Goal: Task Accomplishment & Management: Use online tool/utility

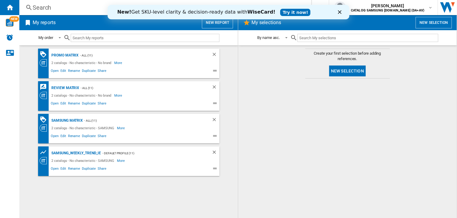
click at [215, 27] on button "New report" at bounding box center [217, 22] width 31 height 11
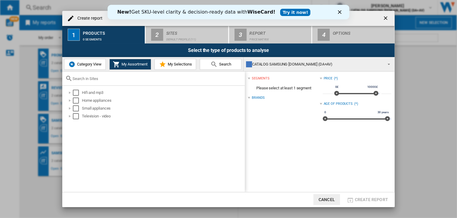
click at [88, 62] on span "Category View" at bounding box center [89, 64] width 26 height 5
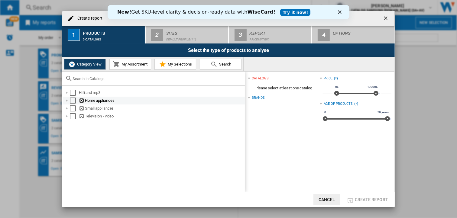
click at [84, 100] on ng-md-icon at bounding box center [82, 101] width 6 height 6
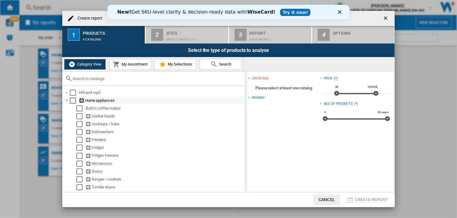
click at [73, 101] on div "Select" at bounding box center [73, 101] width 6 height 6
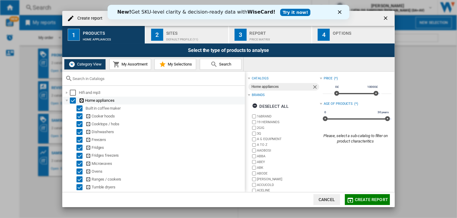
click at [66, 99] on div at bounding box center [67, 101] width 6 height 6
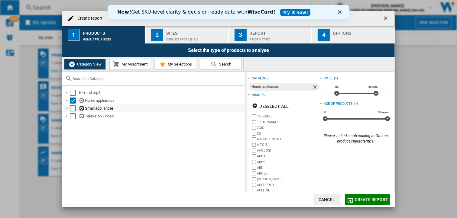
click at [64, 108] on div at bounding box center [67, 108] width 6 height 6
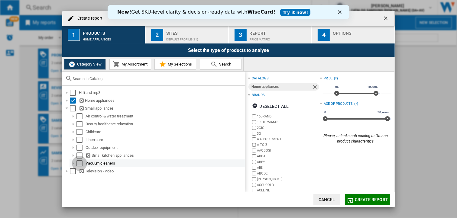
click at [79, 165] on div "Select" at bounding box center [79, 163] width 6 height 6
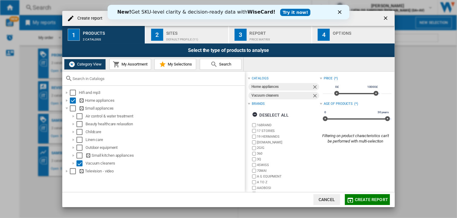
click at [192, 39] on div "Default profile (11)" at bounding box center [196, 38] width 60 height 6
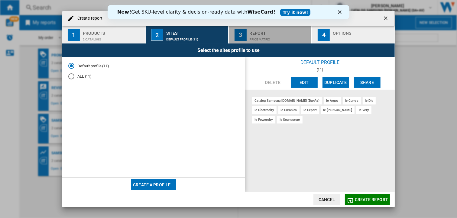
click at [260, 35] on div "Price Matrix" at bounding box center [280, 38] width 60 height 6
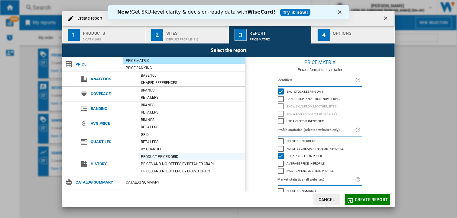
click at [179, 156] on div "Product prices grid" at bounding box center [191, 157] width 107 height 6
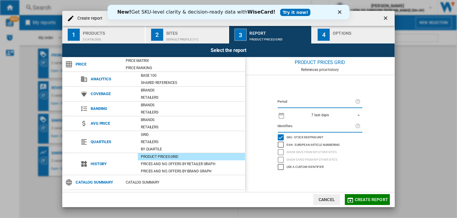
click at [373, 198] on span "Create report" at bounding box center [371, 199] width 33 height 5
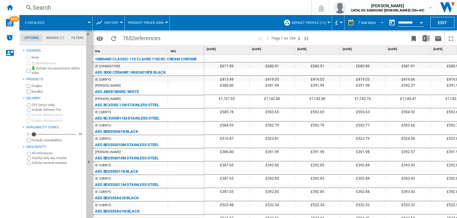
click at [370, 22] on div "7 last days" at bounding box center [367, 23] width 18 height 4
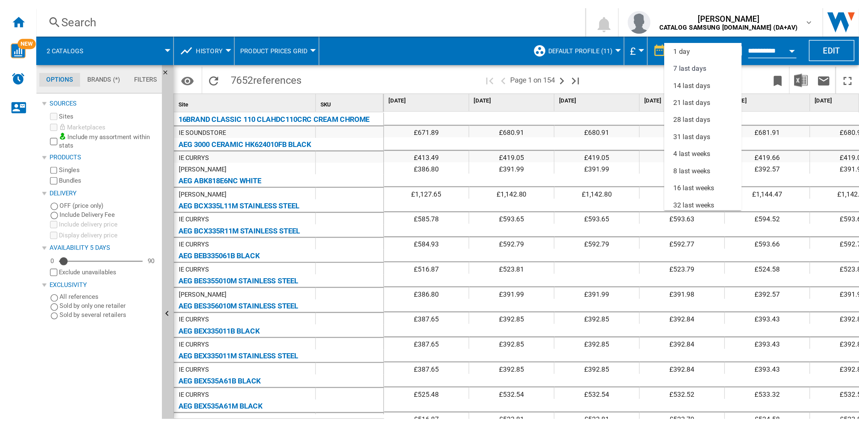
scroll to position [9, 0]
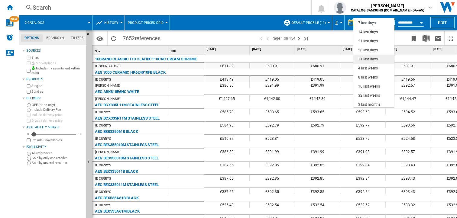
click at [371, 60] on div "31 last days" at bounding box center [368, 59] width 20 height 5
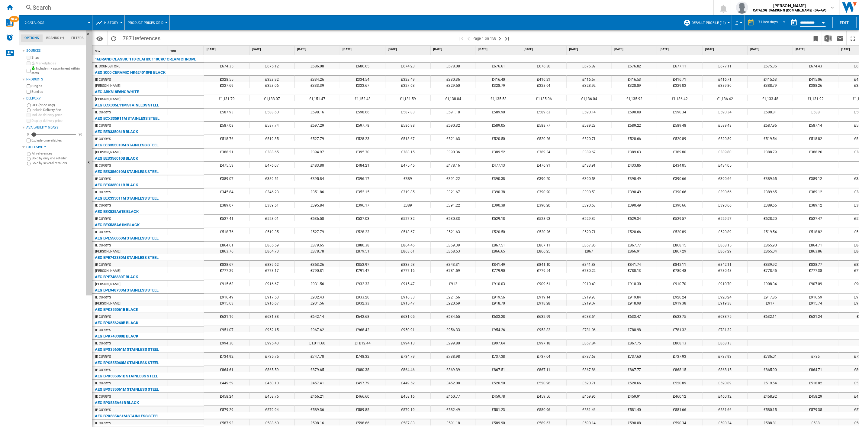
click at [456, 24] on button "Open calendar" at bounding box center [823, 21] width 11 height 11
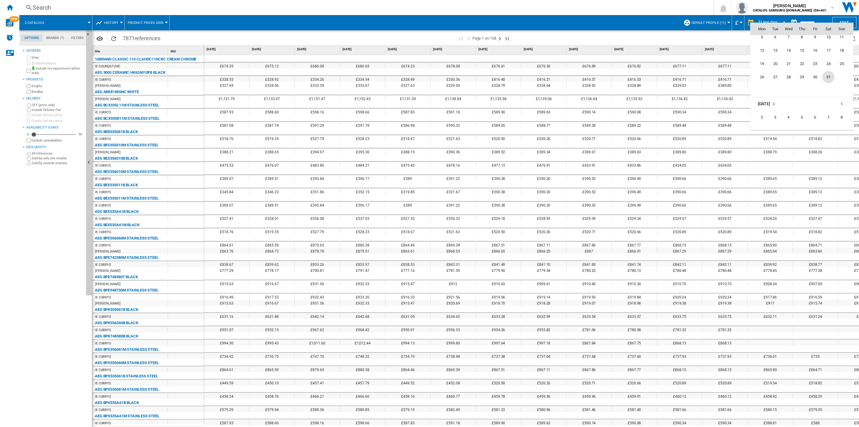
click at [456, 77] on span "31" at bounding box center [829, 77] width 12 height 12
type input "**********"
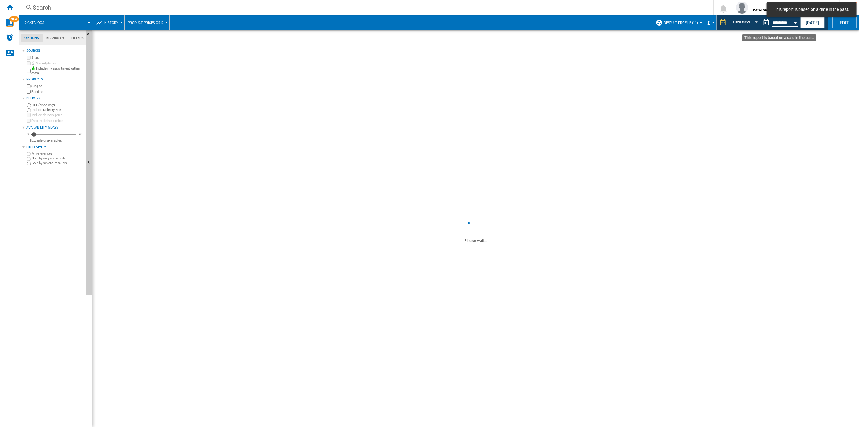
click at [456, 23] on input "**********" at bounding box center [785, 23] width 26 height 5
click at [456, 21] on button "Open calendar" at bounding box center [795, 21] width 11 height 11
click at [456, 86] on span "30" at bounding box center [762, 88] width 12 height 12
type input "**********"
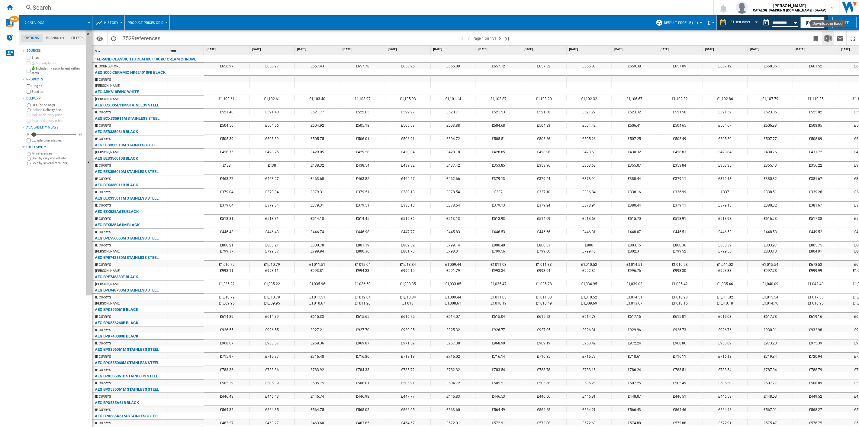
click at [456, 39] on img "Download in Excel" at bounding box center [828, 38] width 7 height 7
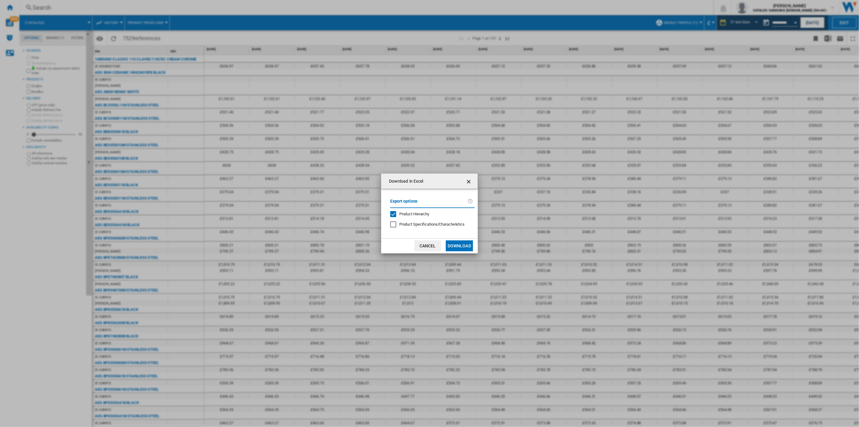
click at [456, 218] on button "Download" at bounding box center [459, 245] width 27 height 11
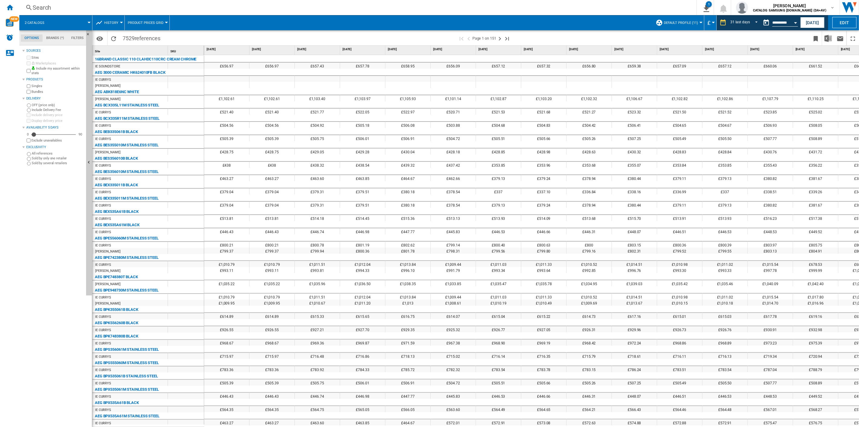
click at [456, 23] on button "Open calendar" at bounding box center [795, 21] width 11 height 11
click at [456, 91] on span "31" at bounding box center [802, 88] width 12 height 12
type input "**********"
click at [456, 35] on img "Download in Excel" at bounding box center [828, 38] width 7 height 7
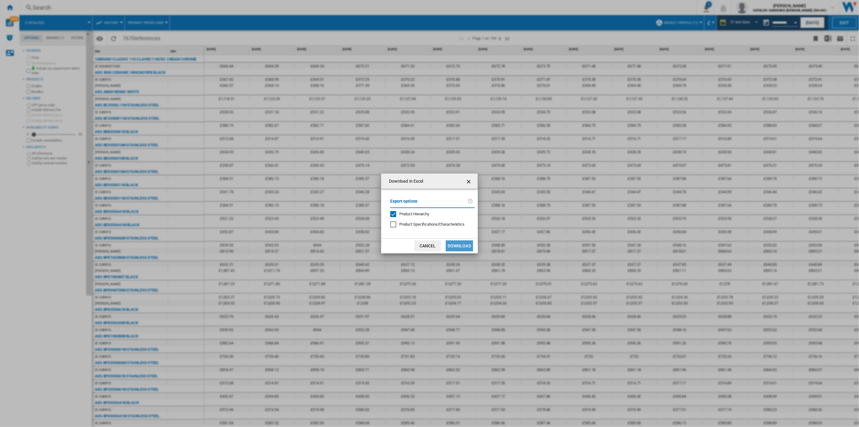
click at [456, 218] on button "Download" at bounding box center [459, 245] width 27 height 11
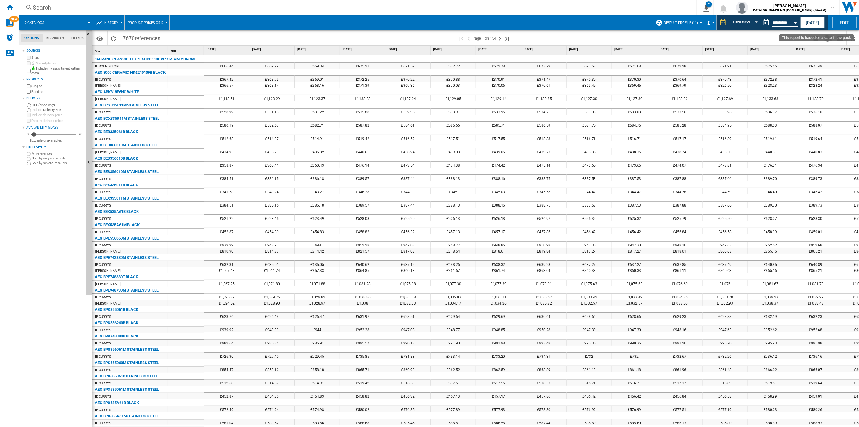
click at [456, 23] on button "Open calendar" at bounding box center [795, 21] width 11 height 11
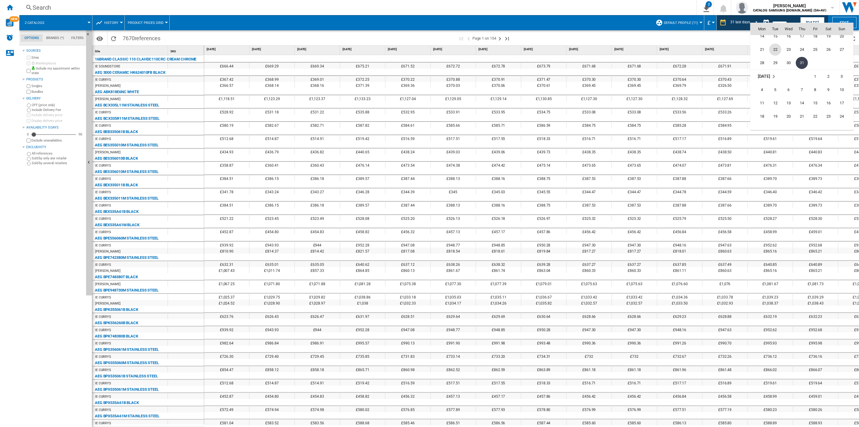
scroll to position [2823, 0]
click at [456, 79] on span "31" at bounding box center [842, 75] width 12 height 12
type input "**********"
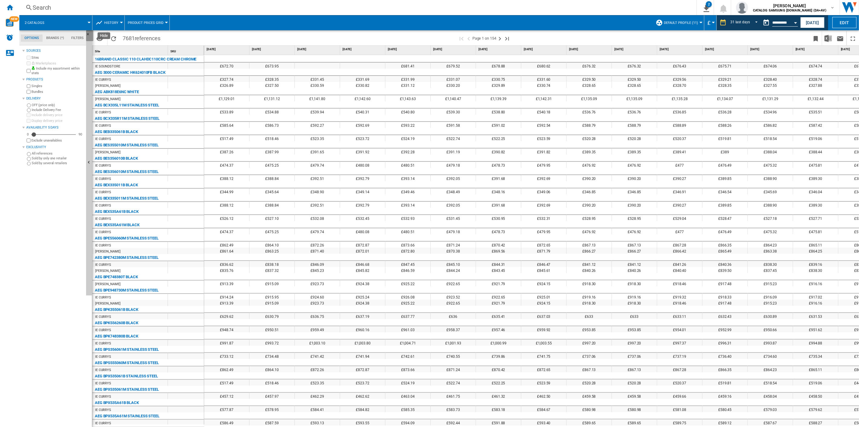
click at [87, 34] on ng-md-icon "Hide" at bounding box center [89, 35] width 7 height 7
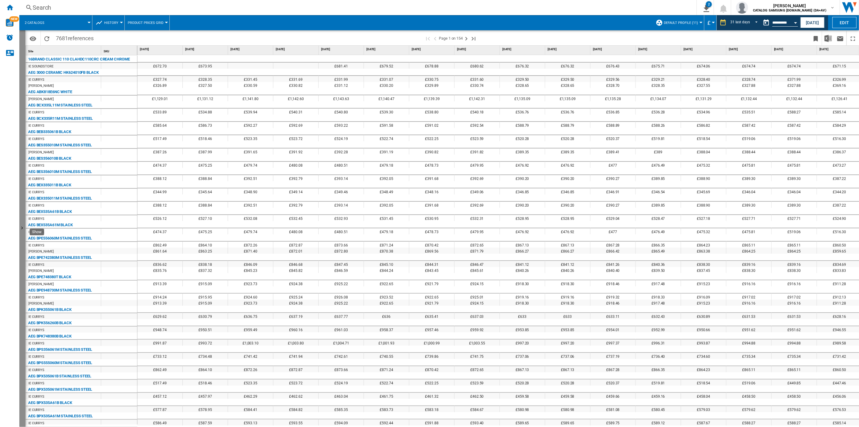
click at [24, 40] on button "Show" at bounding box center [22, 228] width 6 height 396
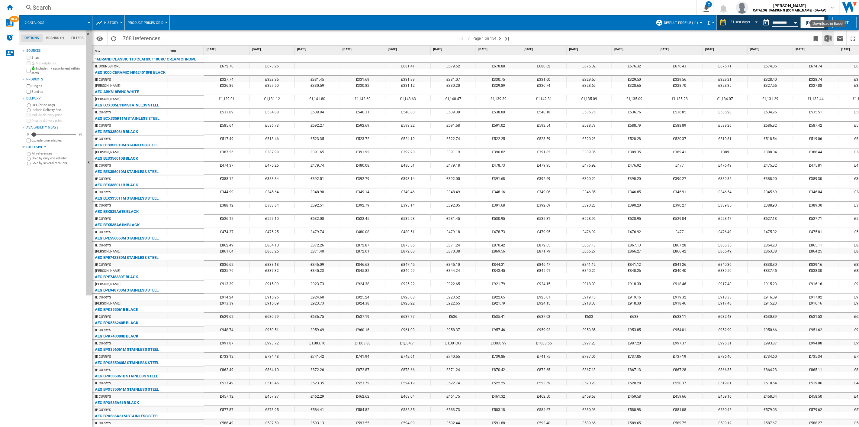
click at [456, 40] on img "Download in Excel" at bounding box center [828, 38] width 7 height 7
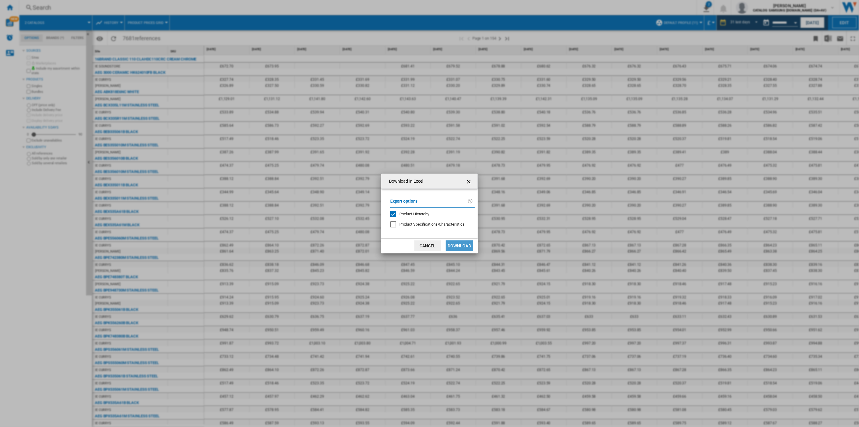
click at [456, 218] on button "Download" at bounding box center [459, 245] width 27 height 11
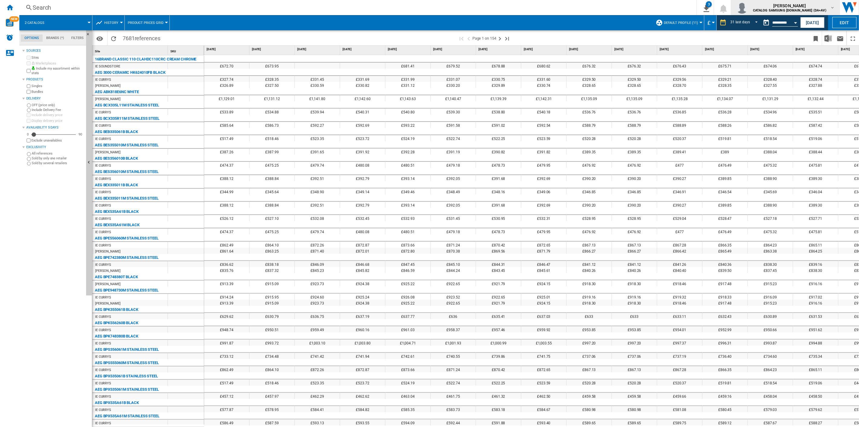
click at [456, 11] on b "CATALOG SAMSUNG [DOMAIN_NAME] (DA+AV)" at bounding box center [789, 10] width 73 height 4
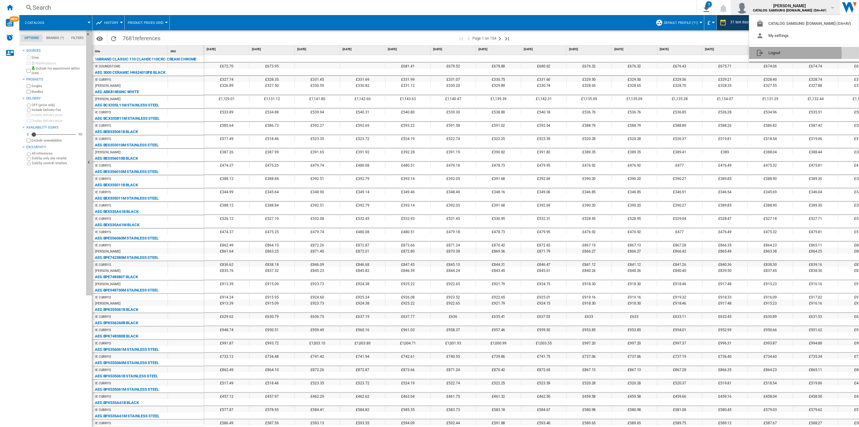
click at [456, 55] on button "Logout" at bounding box center [805, 53] width 112 height 12
